Goal: Complete application form

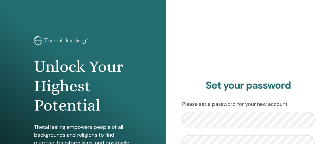
click at [225, 35] on div "Set your password Please set a password for your new account Set password" at bounding box center [249, 125] width 166 height 251
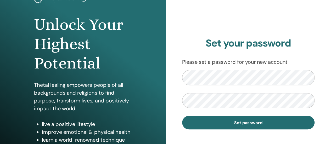
scroll to position [52, 0]
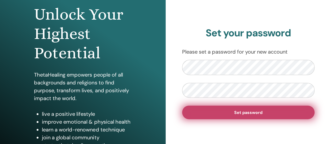
click at [237, 113] on span "Set password" at bounding box center [248, 112] width 28 height 5
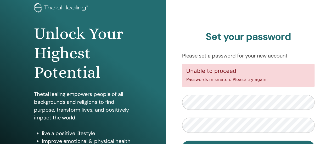
scroll to position [52, 0]
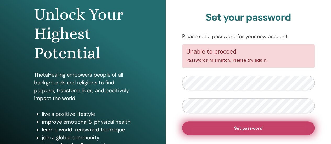
click at [201, 124] on button "Set password" at bounding box center [248, 128] width 133 height 14
click at [250, 131] on span "Set password" at bounding box center [248, 128] width 28 height 5
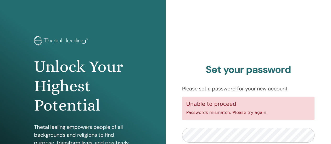
scroll to position [52, 0]
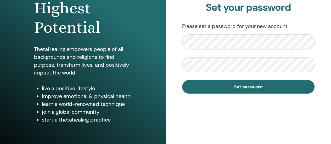
scroll to position [79, 0]
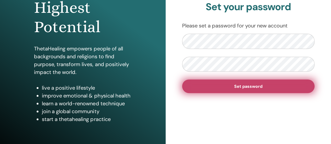
click at [277, 86] on button "Set password" at bounding box center [248, 87] width 133 height 14
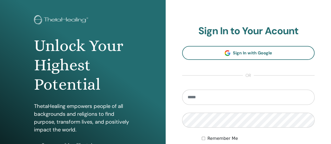
scroll to position [79, 0]
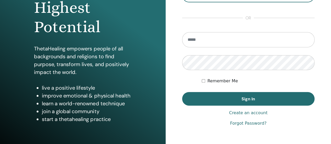
click at [219, 42] on input "email" at bounding box center [248, 39] width 133 height 15
click at [207, 38] on input "email" at bounding box center [248, 39] width 133 height 15
type input "**********"
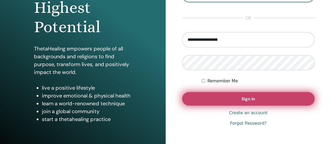
click at [232, 96] on button "Sign In" at bounding box center [248, 99] width 133 height 14
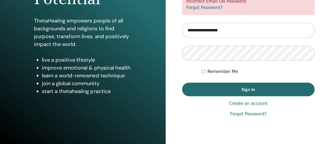
scroll to position [107, 0]
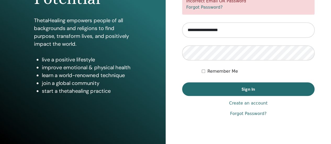
click at [251, 114] on link "Forgot Password?" at bounding box center [248, 114] width 36 height 6
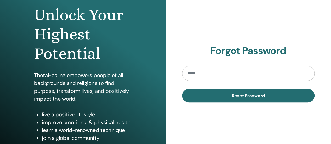
scroll to position [52, 0]
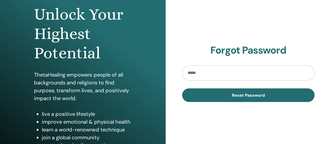
click at [201, 75] on input "email" at bounding box center [248, 72] width 133 height 15
drag, startPoint x: 202, startPoint y: 70, endPoint x: 169, endPoint y: 78, distance: 33.5
click at [169, 78] on div "Forgot Password *** Reset Password" at bounding box center [249, 73] width 166 height 251
type input "**********"
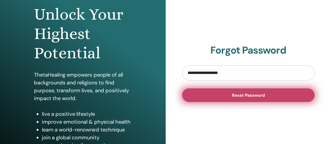
click at [245, 97] on span "Reset Password" at bounding box center [248, 95] width 33 height 5
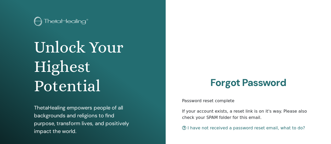
scroll to position [52, 0]
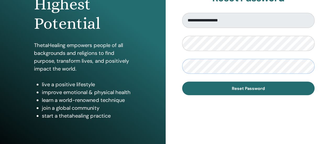
scroll to position [105, 0]
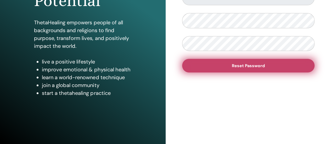
click at [247, 65] on span "Reset Password" at bounding box center [248, 65] width 33 height 5
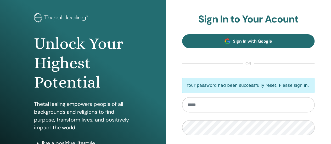
scroll to position [54, 0]
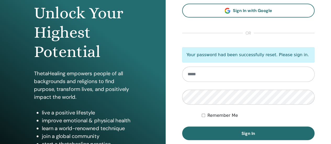
click at [222, 71] on input "email" at bounding box center [248, 74] width 133 height 15
type input "**********"
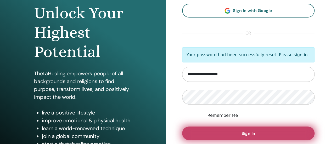
click at [215, 129] on button "Sign In" at bounding box center [248, 134] width 133 height 14
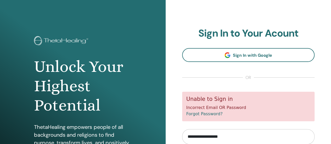
scroll to position [79, 0]
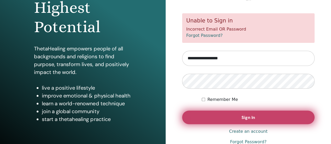
click at [266, 117] on button "Sign In" at bounding box center [248, 118] width 133 height 14
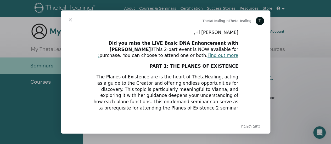
click at [71, 18] on span "סגור" at bounding box center [70, 19] width 19 height 19
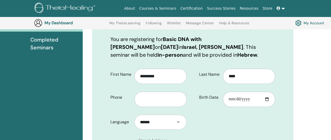
scroll to position [91, 0]
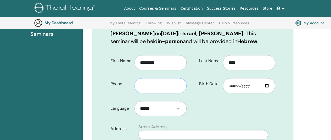
click at [152, 86] on input "text" at bounding box center [161, 85] width 52 height 15
type input "**********"
type input "********"
select select "**"
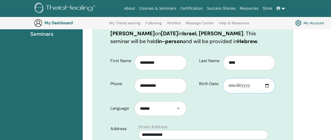
click at [238, 87] on input "Birth Date" at bounding box center [249, 85] width 52 height 15
type input "**********"
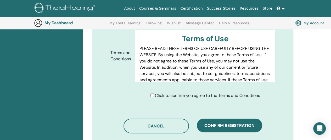
scroll to position [274, 0]
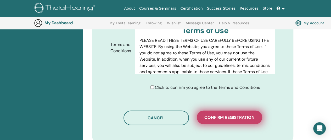
click at [225, 119] on span "Confirm registration" at bounding box center [229, 117] width 50 height 5
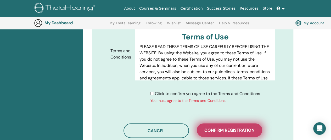
click at [236, 133] on button "Confirm registration" at bounding box center [229, 131] width 65 height 14
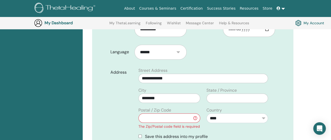
scroll to position [143, 0]
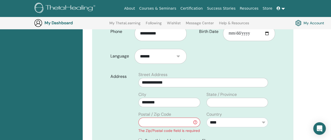
click at [178, 119] on input "text" at bounding box center [170, 122] width 62 height 9
click at [167, 102] on input "********" at bounding box center [170, 102] width 62 height 9
click at [232, 100] on input "text" at bounding box center [238, 102] width 62 height 9
click at [179, 120] on input "text" at bounding box center [170, 122] width 62 height 9
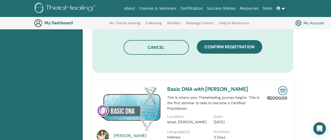
scroll to position [353, 0]
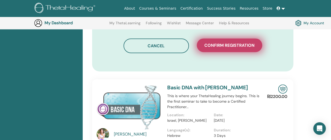
type input "*******"
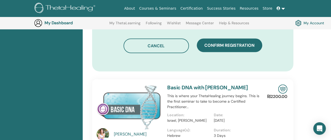
click at [229, 49] on button "Confirm registration" at bounding box center [229, 45] width 65 height 14
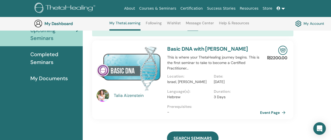
scroll to position [66, 0]
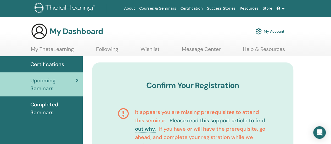
click at [260, 30] on img at bounding box center [259, 31] width 6 height 9
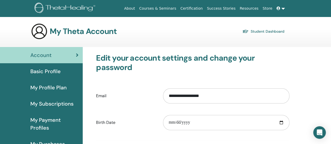
click at [283, 10] on link at bounding box center [281, 9] width 13 height 10
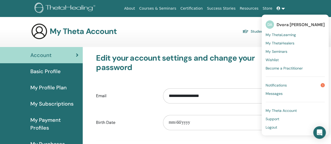
click at [281, 34] on span "My ThetaLearning" at bounding box center [281, 34] width 30 height 5
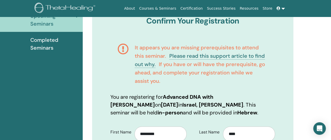
scroll to position [65, 0]
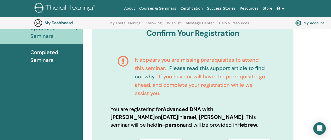
click at [187, 68] on link "Please read this support article to find out why." at bounding box center [200, 72] width 130 height 15
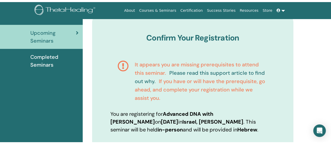
scroll to position [0, 0]
